Goal: Go to known website: Go to known website

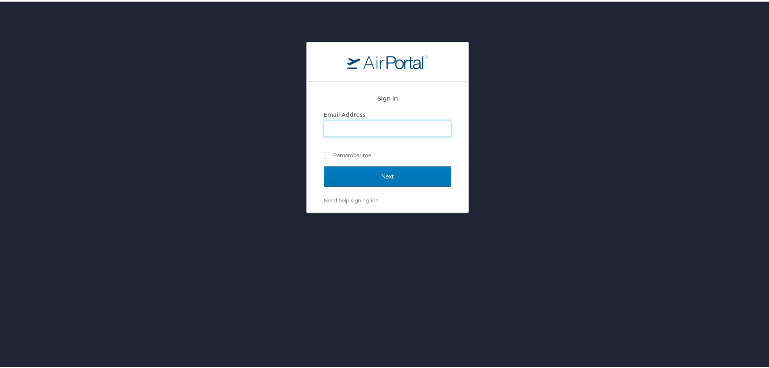
type input "victor.vialpando@ncsl.org"
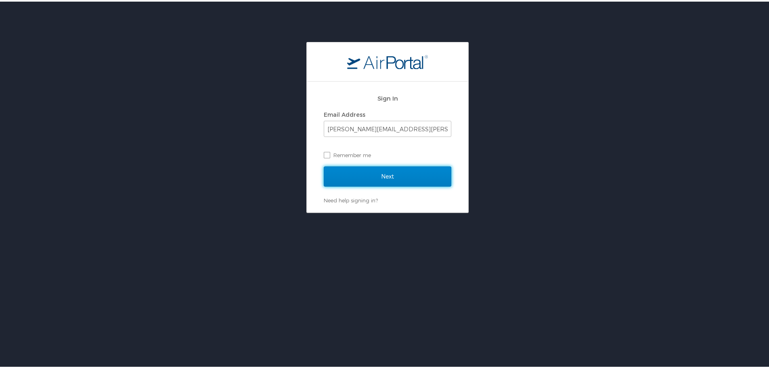
click at [380, 175] on input "Next" at bounding box center [387, 175] width 127 height 20
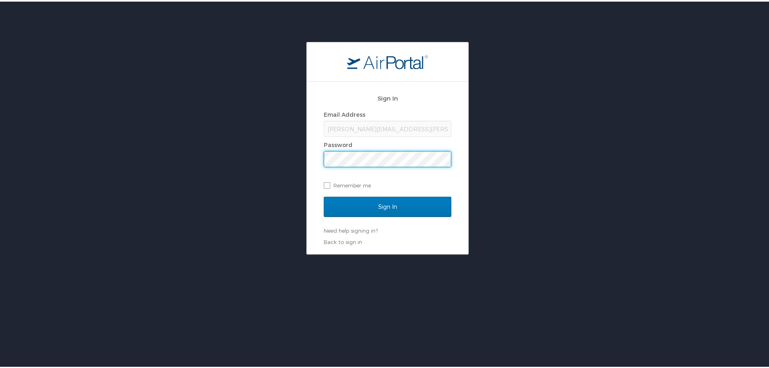
click at [324, 150] on div at bounding box center [324, 150] width 0 height 0
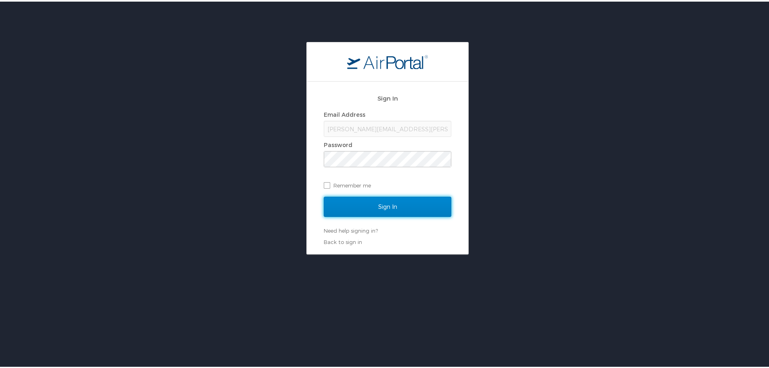
click at [380, 206] on input "Sign In" at bounding box center [387, 205] width 127 height 20
